Goal: Task Accomplishment & Management: Manage account settings

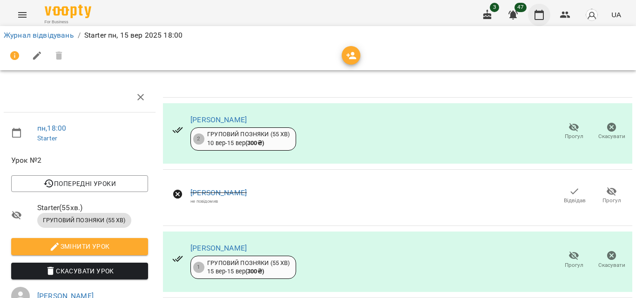
click at [546, 16] on button "button" at bounding box center [539, 15] width 22 height 22
